Goal: Task Accomplishment & Management: Use online tool/utility

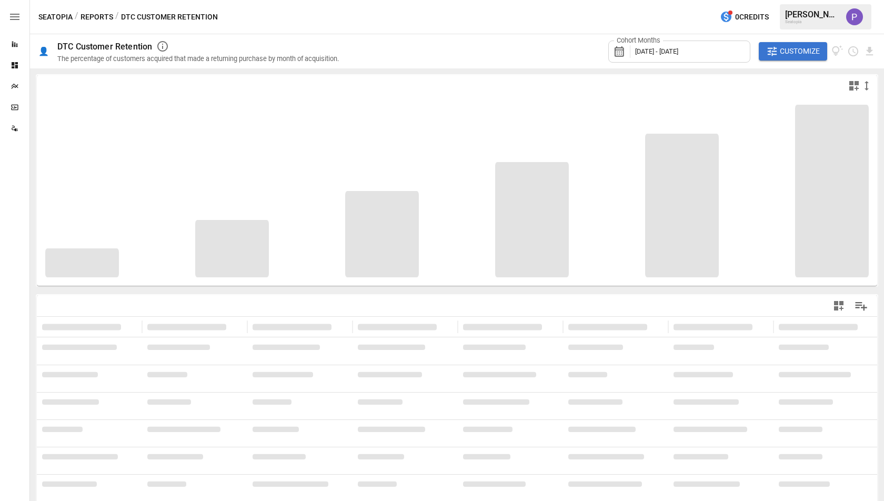
click at [678, 50] on span "[DATE] - [DATE]" at bounding box center [656, 51] width 43 height 8
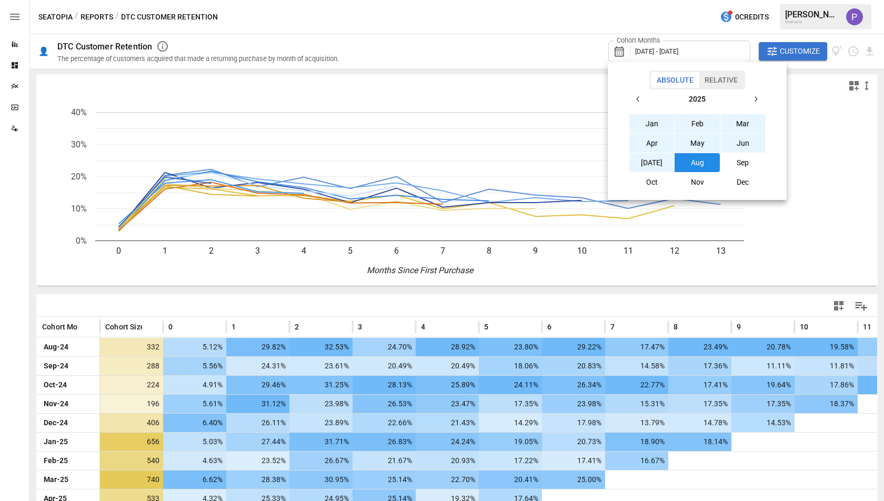
click at [532, 84] on div at bounding box center [442, 250] width 884 height 501
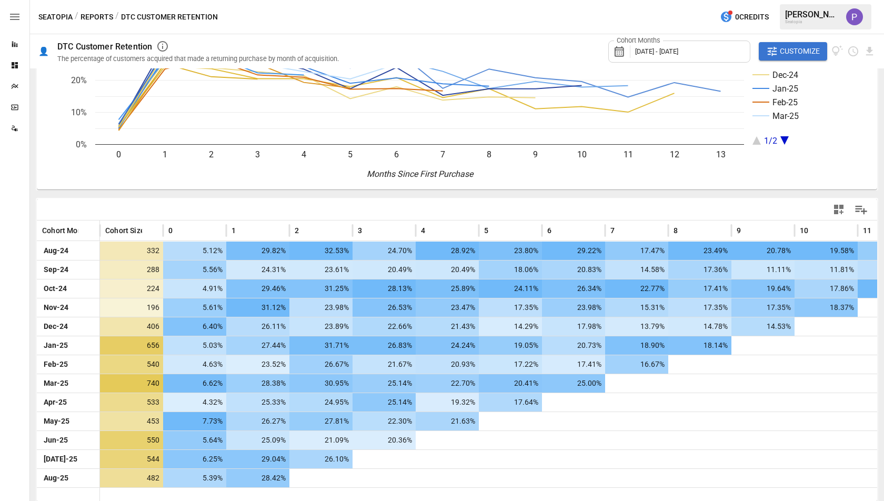
scroll to position [97, 0]
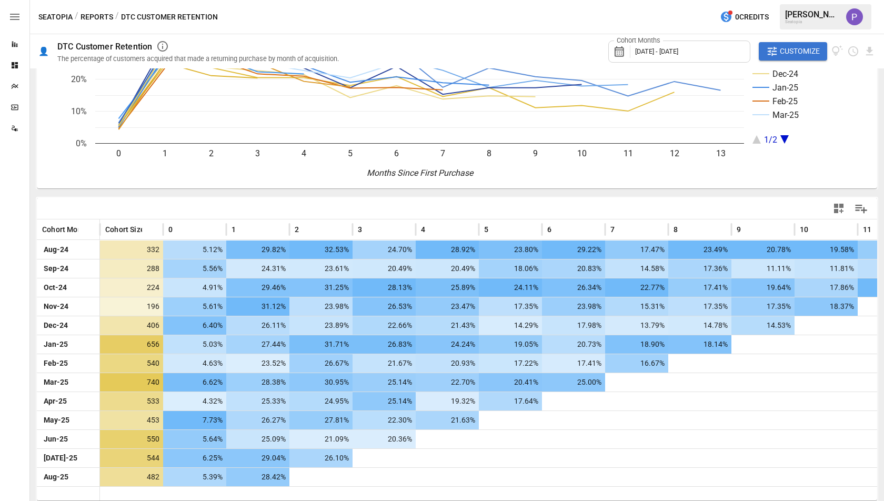
drag, startPoint x: 789, startPoint y: 53, endPoint x: 789, endPoint y: 71, distance: 17.9
click at [789, 53] on span "Customize" at bounding box center [800, 51] width 40 height 13
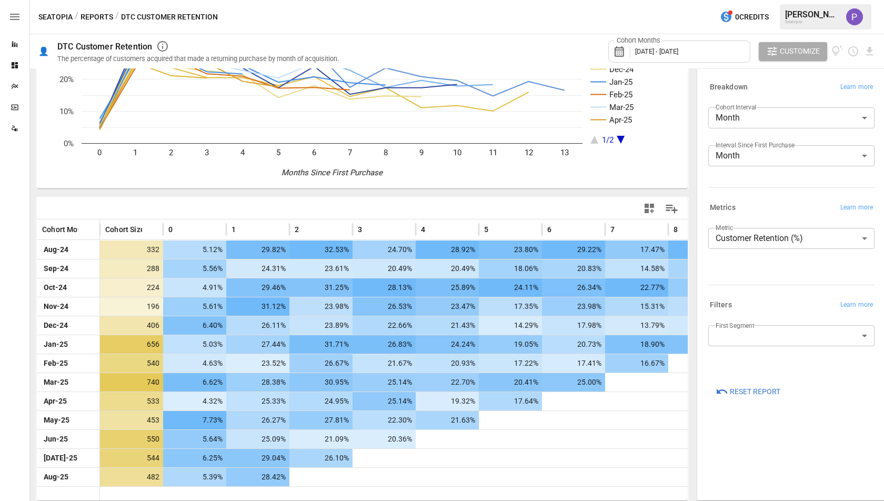
click at [678, 54] on span "[DATE] - [DATE]" at bounding box center [656, 51] width 43 height 8
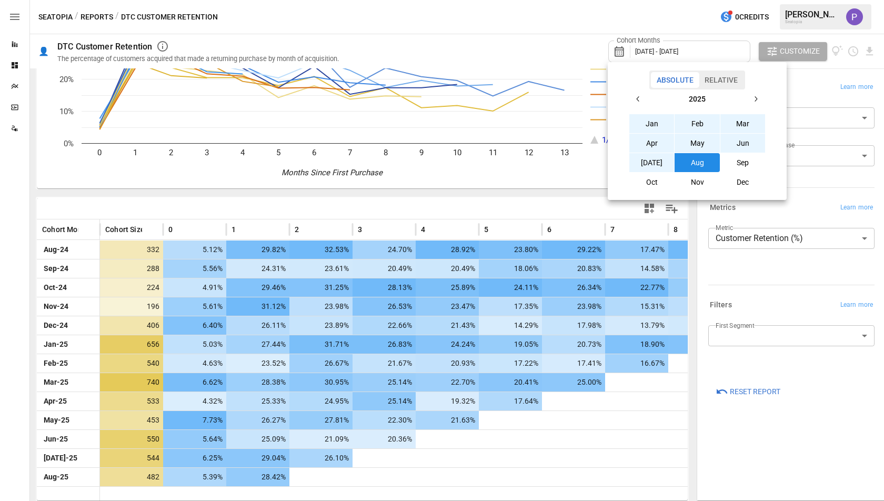
click at [645, 99] on button "button" at bounding box center [638, 98] width 19 height 19
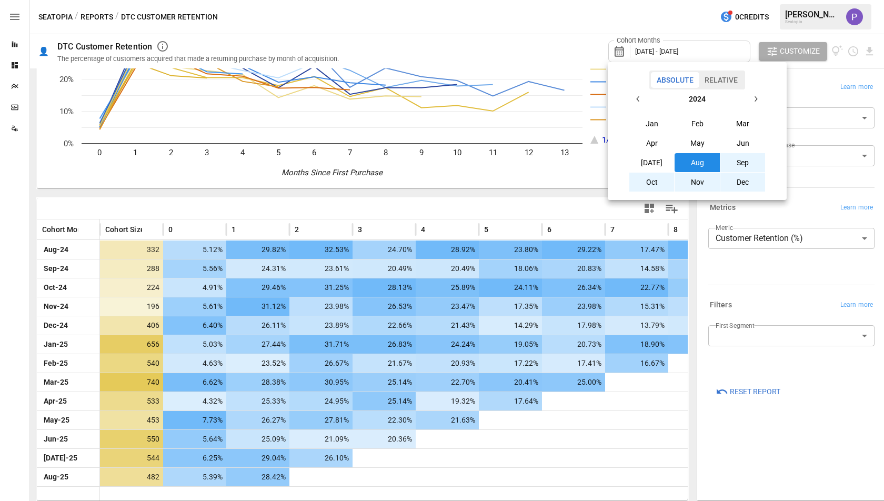
click at [645, 99] on button "button" at bounding box center [638, 98] width 19 height 19
click at [662, 177] on button "Oct" at bounding box center [651, 182] width 45 height 19
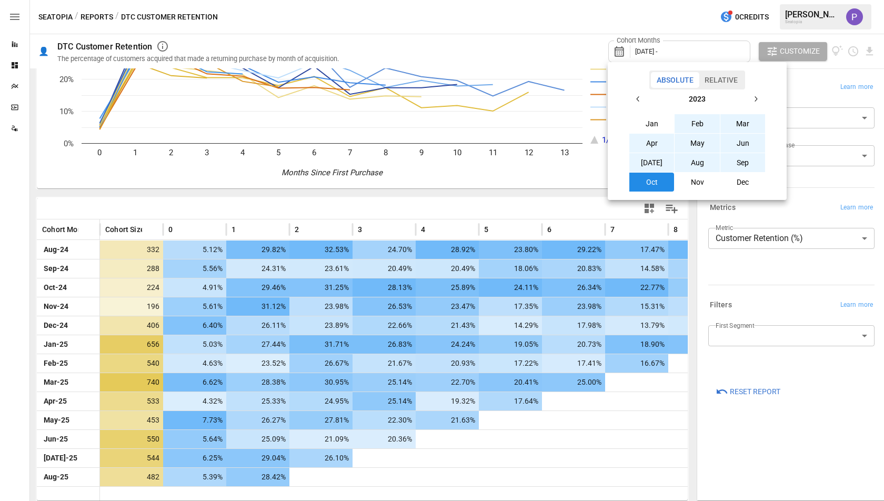
click at [762, 99] on button "button" at bounding box center [755, 98] width 19 height 19
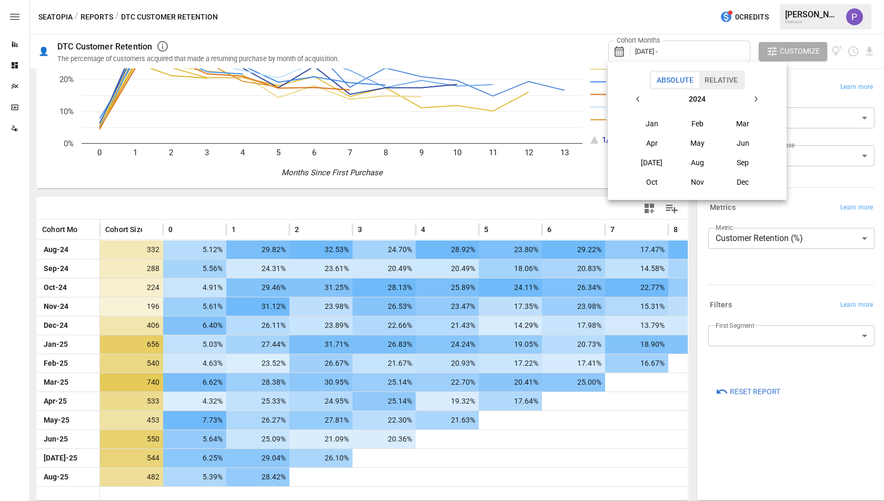
click at [762, 99] on button "button" at bounding box center [755, 98] width 19 height 19
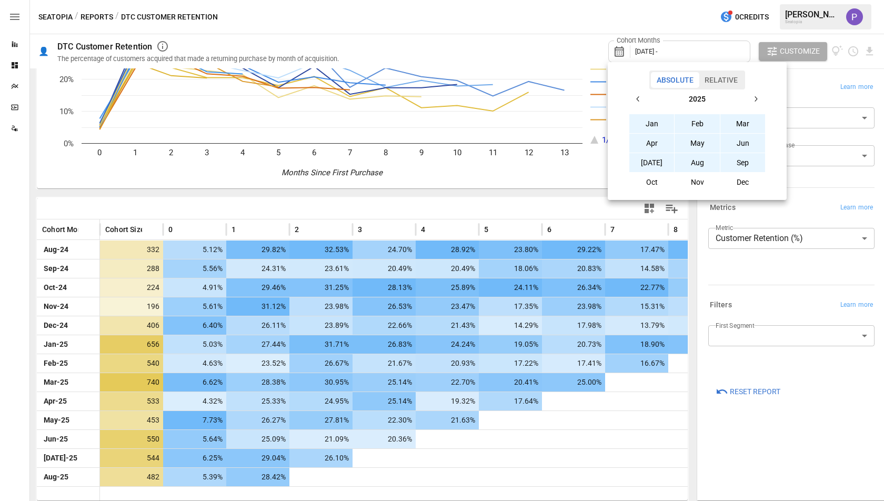
click at [734, 155] on button "Sep" at bounding box center [742, 162] width 45 height 19
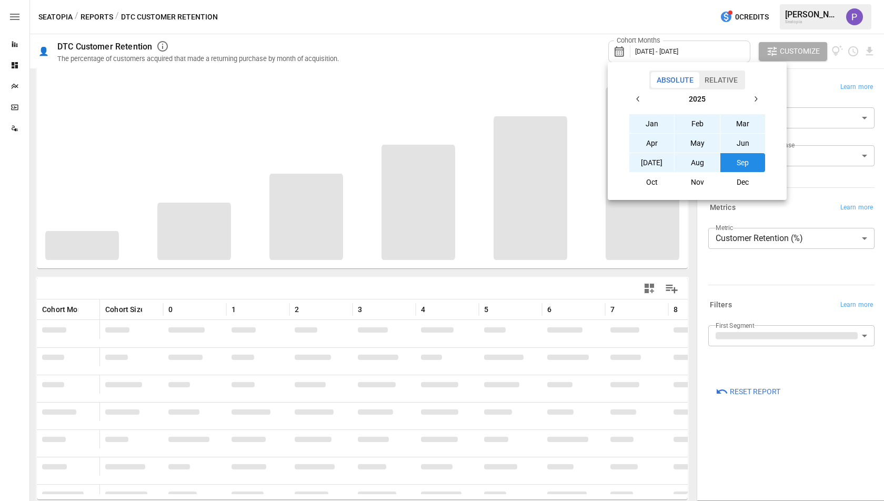
scroll to position [16, 0]
click at [802, 94] on div at bounding box center [442, 250] width 884 height 501
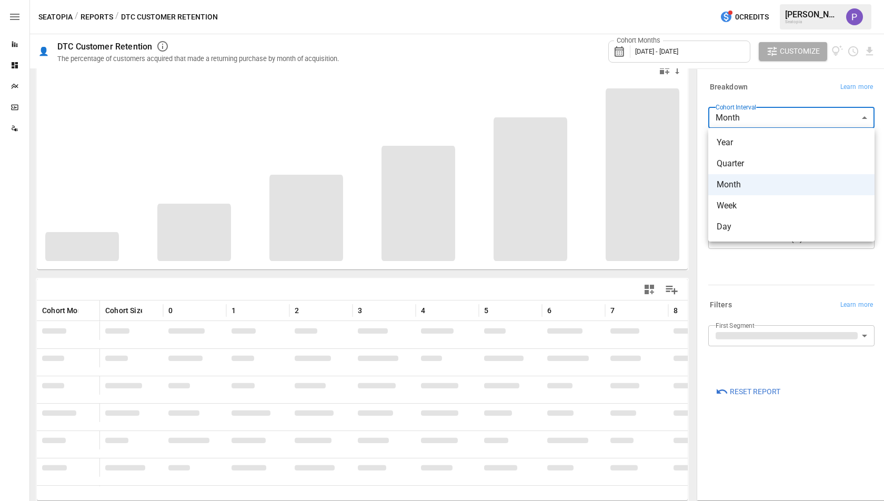
click at [783, 0] on body "Reports Dashboards Plans SmartModel ™ Data Sources Seatopia / Reports / DTC Cus…" at bounding box center [442, 0] width 884 height 0
click at [762, 159] on span "Quarter" at bounding box center [791, 163] width 149 height 13
type input "*******"
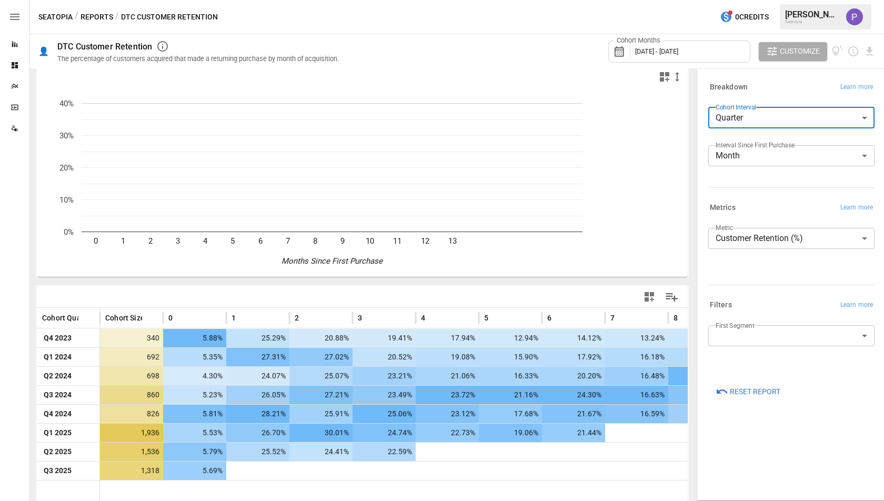
scroll to position [8, 0]
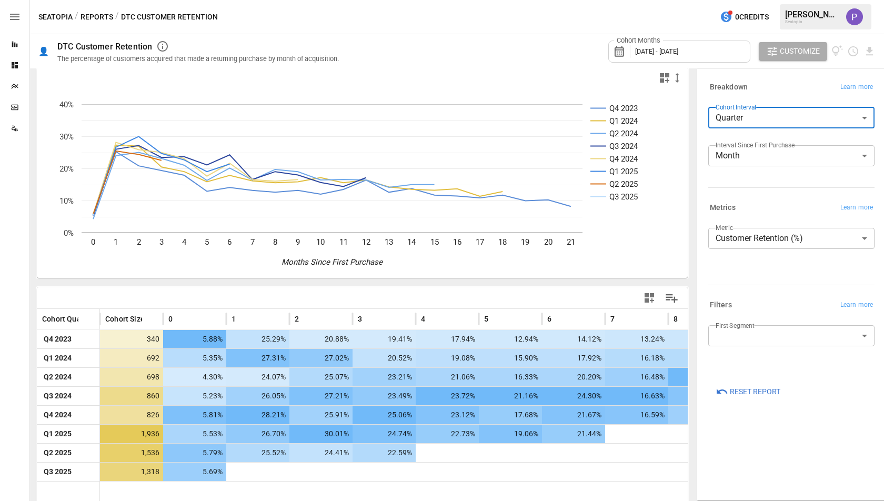
click at [784, 51] on span "Customize" at bounding box center [800, 51] width 40 height 13
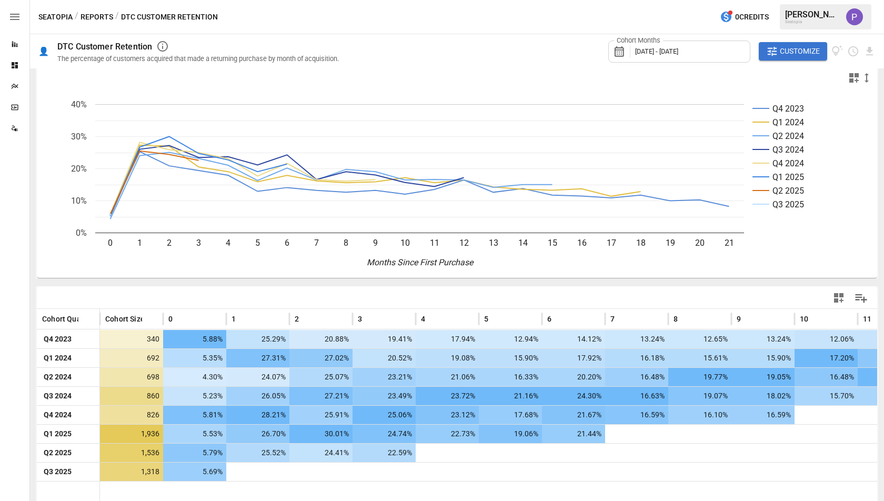
click at [783, 52] on span "Customize" at bounding box center [800, 51] width 40 height 13
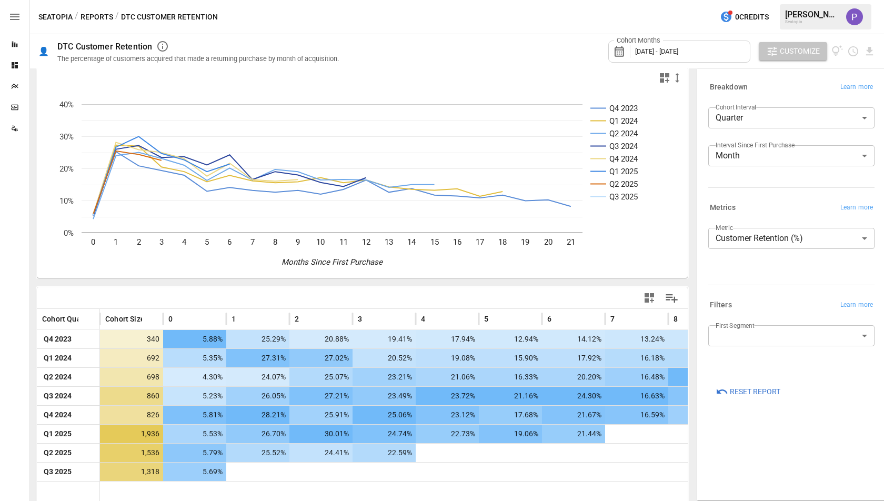
click at [791, 47] on span "Customize" at bounding box center [800, 51] width 40 height 13
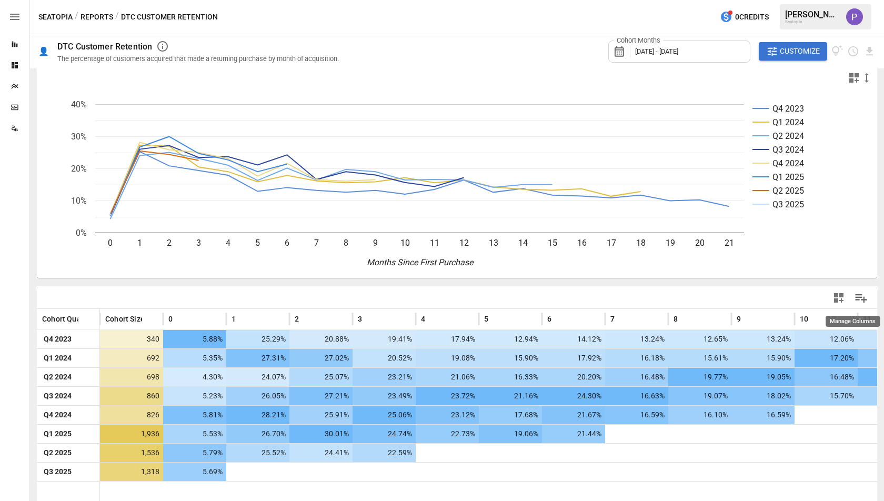
click at [854, 295] on icon "Manage Columns" at bounding box center [861, 298] width 15 height 15
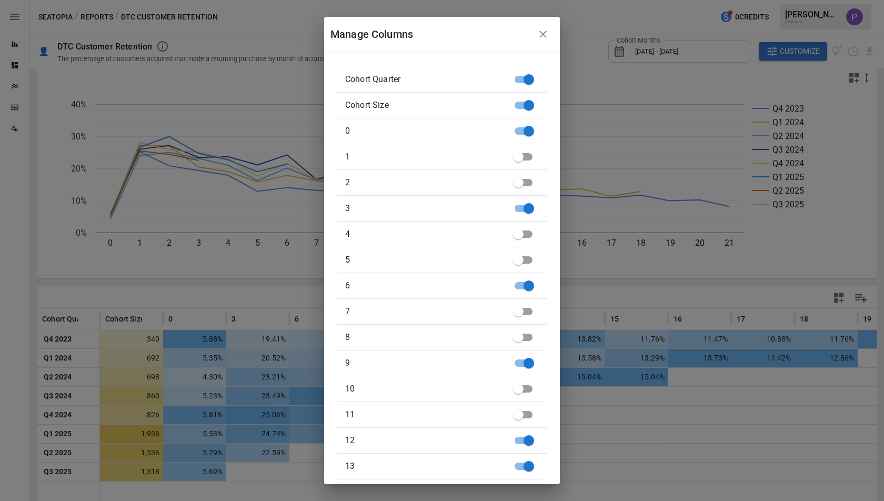
scroll to position [144, 0]
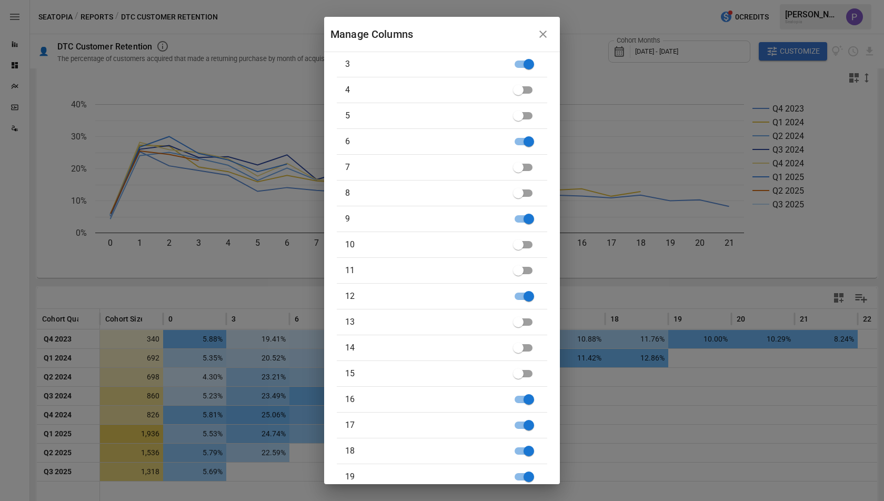
click at [645, 439] on div "Manage Columns Cohort Quarter Cohort Size 0 1 2 3 4 5 6 7 8 9 10 11 12 13 14 15…" at bounding box center [442, 250] width 884 height 501
